Goal: Task Accomplishment & Management: Use online tool/utility

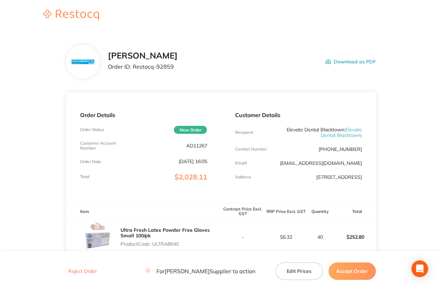
click at [188, 145] on p "AD11267" at bounding box center [196, 146] width 21 height 6
copy p "AD11267"
click at [255, 30] on header at bounding box center [221, 15] width 442 height 31
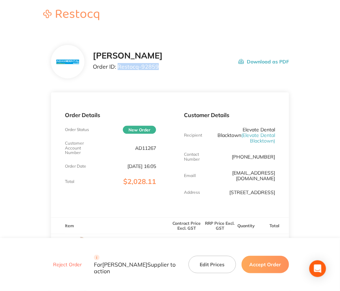
drag, startPoint x: 117, startPoint y: 67, endPoint x: 179, endPoint y: 68, distance: 61.4
click at [179, 68] on div "[PERSON_NAME] Order ID: Restocq- 92859 Download as PDF" at bounding box center [191, 62] width 196 height 22
copy p "Restocq- 92859"
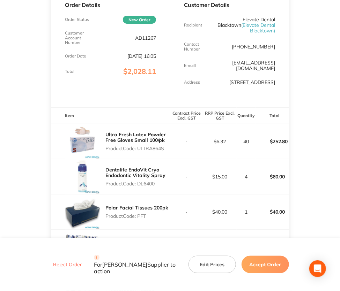
scroll to position [139, 0]
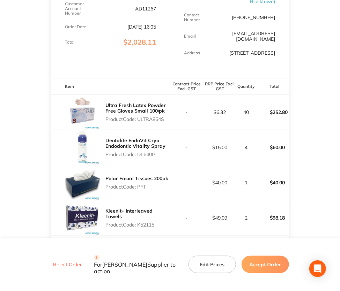
click at [151, 119] on p "Product Code: ULTRA864S" at bounding box center [137, 119] width 65 height 6
copy p "ULTRA864S"
click at [144, 152] on p "Product Code: DL6400" at bounding box center [137, 155] width 65 height 6
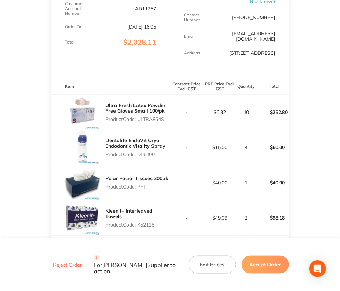
copy p "DL6400"
click at [141, 188] on p "Product Code: PFT" at bounding box center [136, 187] width 63 height 6
copy p "PFT"
click at [145, 222] on p "Product Code: K52115" at bounding box center [137, 225] width 65 height 6
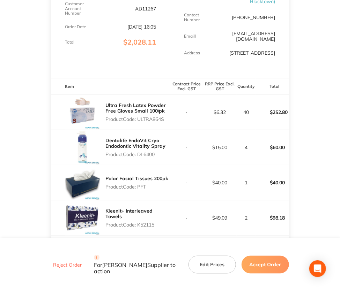
click at [145, 222] on p "Product Code: K52115" at bounding box center [137, 225] width 65 height 6
copy p "K52115"
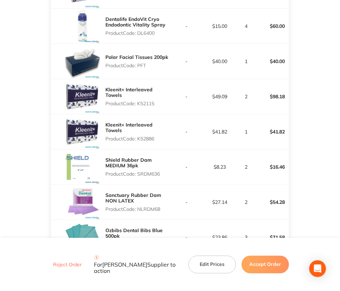
scroll to position [279, 0]
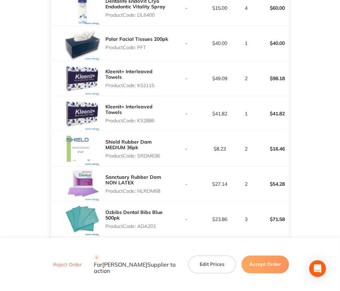
click at [139, 118] on p "Product Code: K52886" at bounding box center [137, 121] width 65 height 6
copy p "K52886"
click at [141, 156] on p "Product Code: SRDM636" at bounding box center [137, 156] width 65 height 6
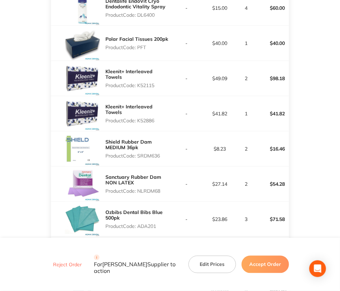
copy p "SRDM636"
click at [149, 190] on p "Product Code: NLRDM68" at bounding box center [137, 191] width 65 height 6
copy p "NLRDM68"
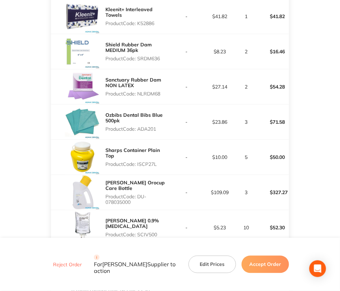
scroll to position [384, 0]
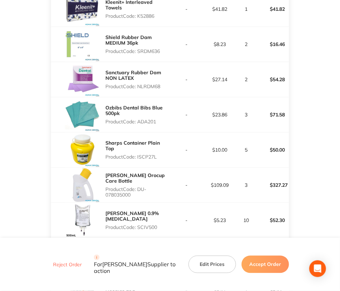
click at [141, 123] on p "Product Code: ADA201" at bounding box center [137, 122] width 65 height 6
copy p "ADA201"
click at [141, 155] on p "Product Code: ISCP27L" at bounding box center [137, 157] width 65 height 6
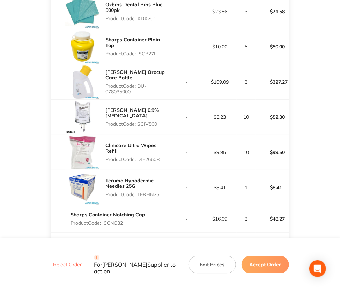
scroll to position [488, 0]
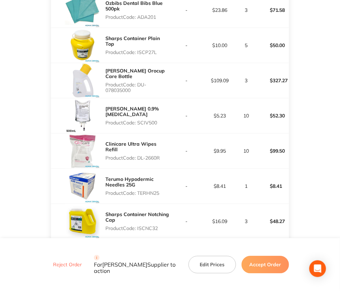
drag, startPoint x: 138, startPoint y: 79, endPoint x: 143, endPoint y: 88, distance: 10.5
click at [143, 88] on p "Product Code: DU-078035000" at bounding box center [137, 87] width 65 height 11
click at [145, 122] on p "Product Code: SCIV500" at bounding box center [137, 123] width 65 height 6
drag, startPoint x: 138, startPoint y: 154, endPoint x: 177, endPoint y: 154, distance: 39.1
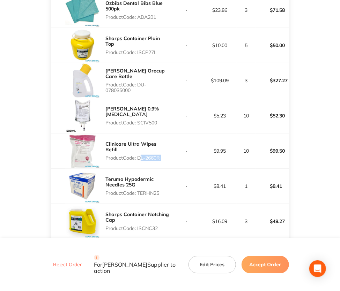
click at [177, 154] on tr "Clinicare Ultra Wipes Refill Product Code: DL-2660R - $9.95 10 $99.50" at bounding box center [170, 150] width 238 height 35
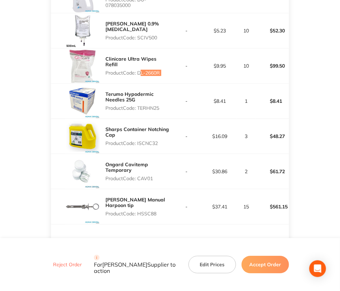
scroll to position [593, 0]
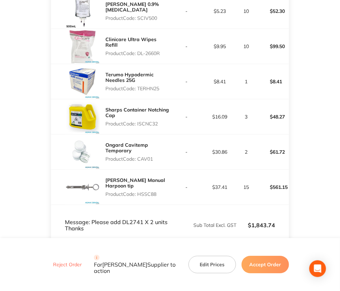
click at [144, 87] on p "Product Code: TERHN25" at bounding box center [137, 89] width 65 height 6
click at [146, 124] on p "Product Code: ISCNC32" at bounding box center [137, 124] width 65 height 6
click at [142, 157] on p "Product Code: CAV01" at bounding box center [137, 159] width 65 height 6
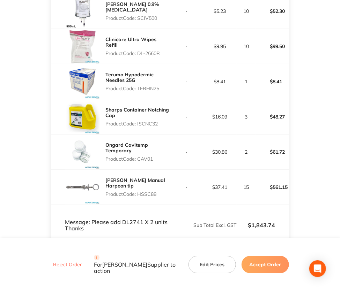
click at [142, 157] on p "Product Code: CAV01" at bounding box center [137, 159] width 65 height 6
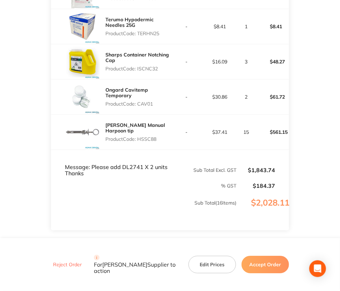
scroll to position [662, 0]
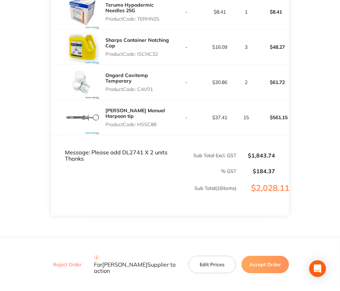
click at [150, 122] on p "Product Code: HSSC88" at bounding box center [137, 125] width 65 height 6
click at [130, 150] on td "Message: Please add DL2741 X 2 units Thanks" at bounding box center [110, 148] width 119 height 27
click at [147, 185] on p "Sub Total ( 16 Items)" at bounding box center [143, 195] width 185 height 20
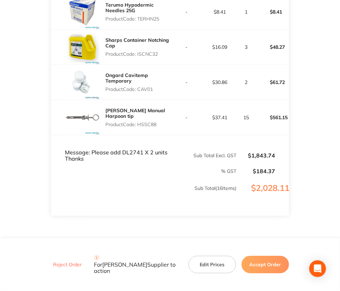
drag, startPoint x: 325, startPoint y: 170, endPoint x: 336, endPoint y: 168, distance: 11.3
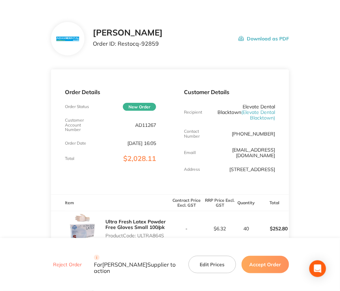
scroll to position [35, 0]
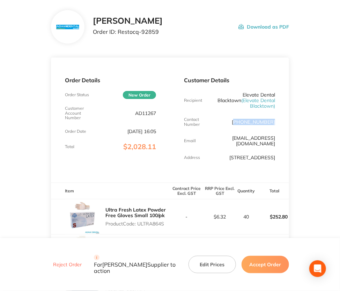
drag, startPoint x: 241, startPoint y: 122, endPoint x: 275, endPoint y: 121, distance: 33.5
click at [275, 121] on p "[PHONE_NUMBER]" at bounding box center [253, 122] width 43 height 6
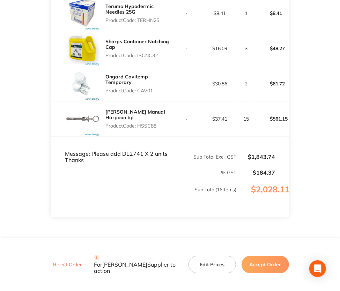
scroll to position [662, 0]
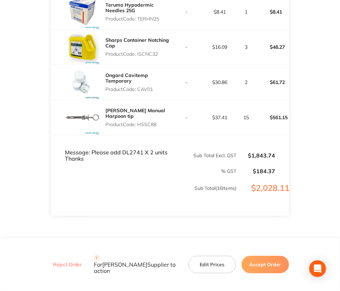
click at [129, 152] on td "Message: Please add DL2741 X 2 units Thanks" at bounding box center [110, 148] width 119 height 27
click at [128, 152] on td "Message: Please add DL2741 X 2 units Thanks" at bounding box center [110, 148] width 119 height 27
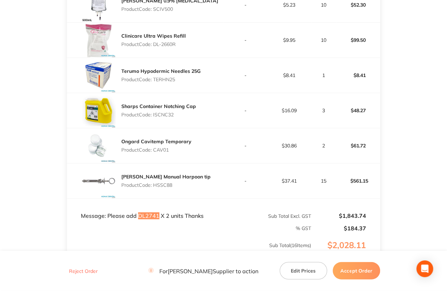
scroll to position [555, 0]
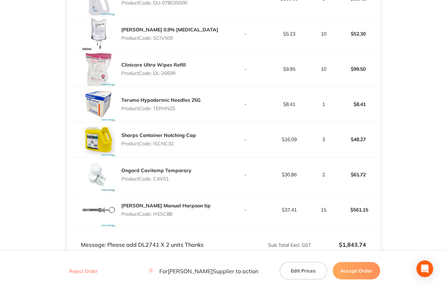
click at [166, 38] on p "Product Code: SCIV500" at bounding box center [169, 38] width 97 height 6
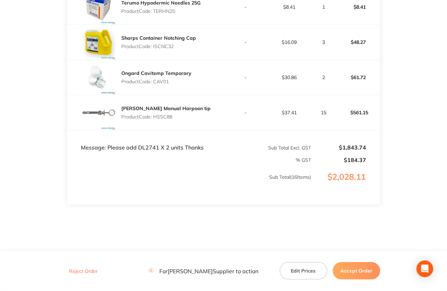
scroll to position [660, 0]
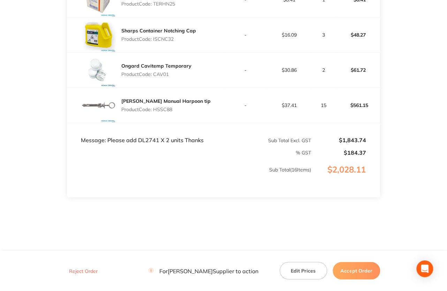
click at [351, 268] on button "Accept Order" at bounding box center [356, 270] width 47 height 17
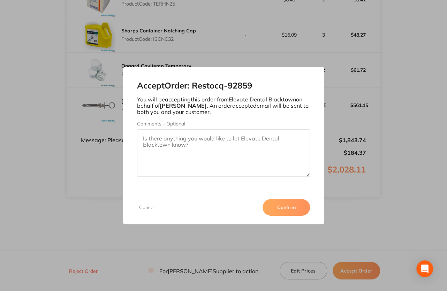
click at [271, 213] on button "Confirm" at bounding box center [286, 207] width 47 height 17
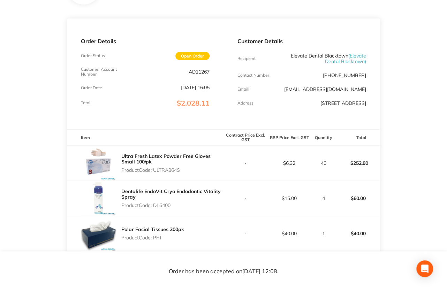
scroll to position [0, 0]
